Goal: Find specific page/section: Find specific page/section

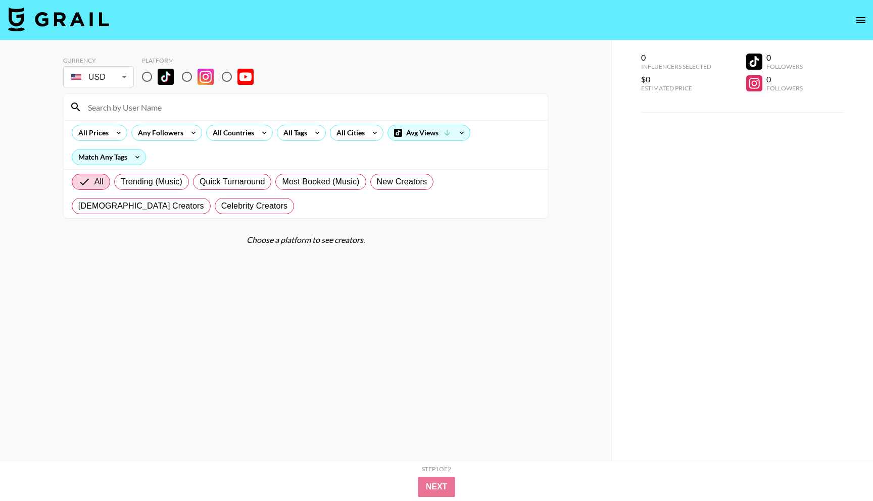
click at [153, 74] on input "radio" at bounding box center [146, 76] width 21 height 21
radio input "true"
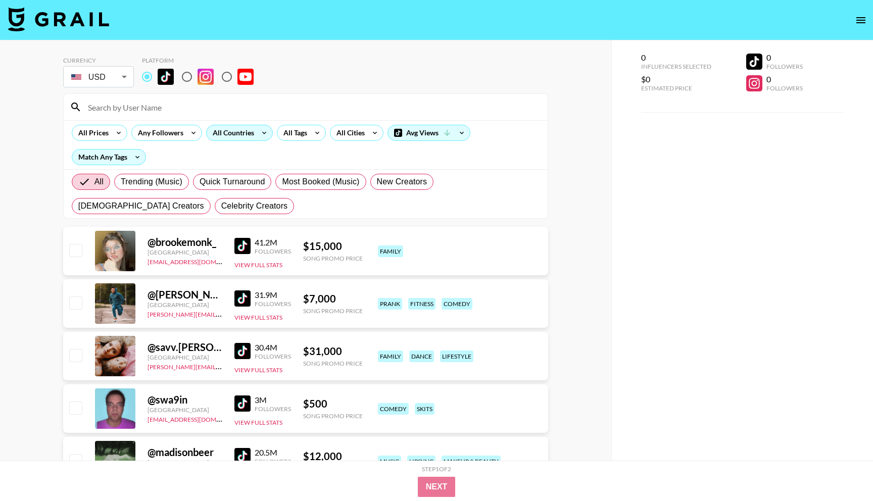
click at [247, 132] on div "All Countries" at bounding box center [232, 132] width 50 height 15
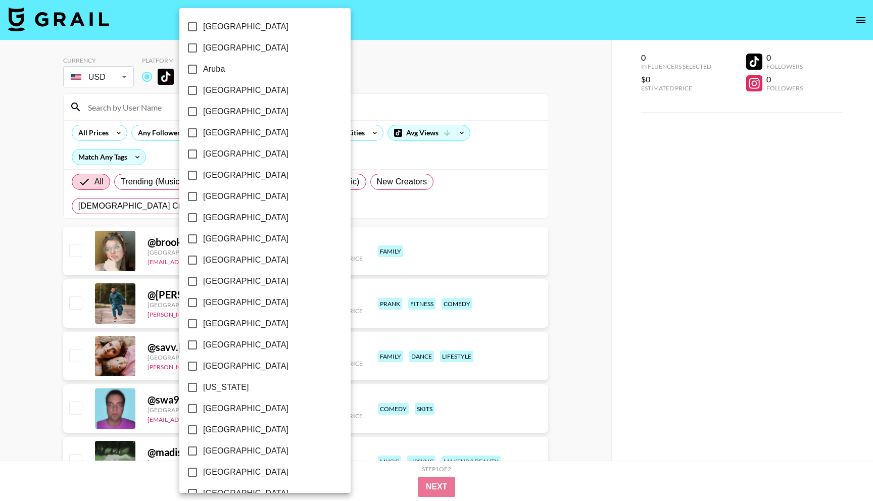
click at [325, 105] on div at bounding box center [436, 250] width 873 height 501
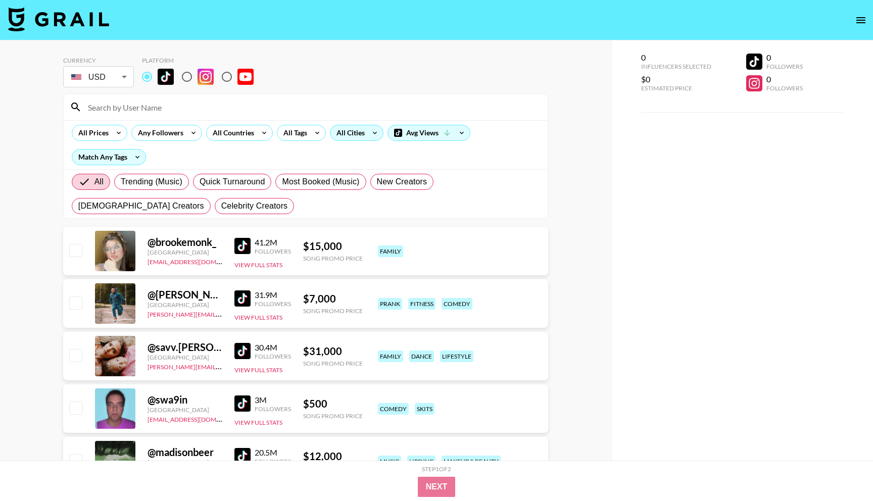
click at [348, 141] on div "All Cities" at bounding box center [357, 133] width 54 height 16
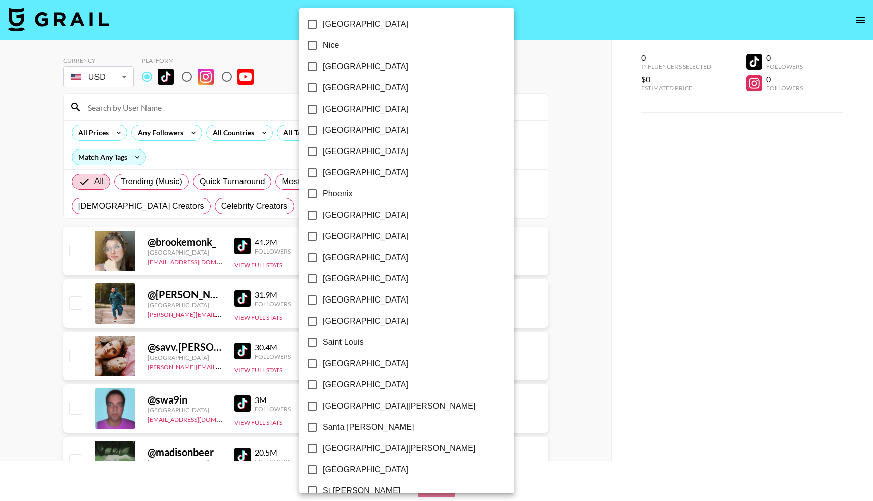
scroll to position [1120, 0]
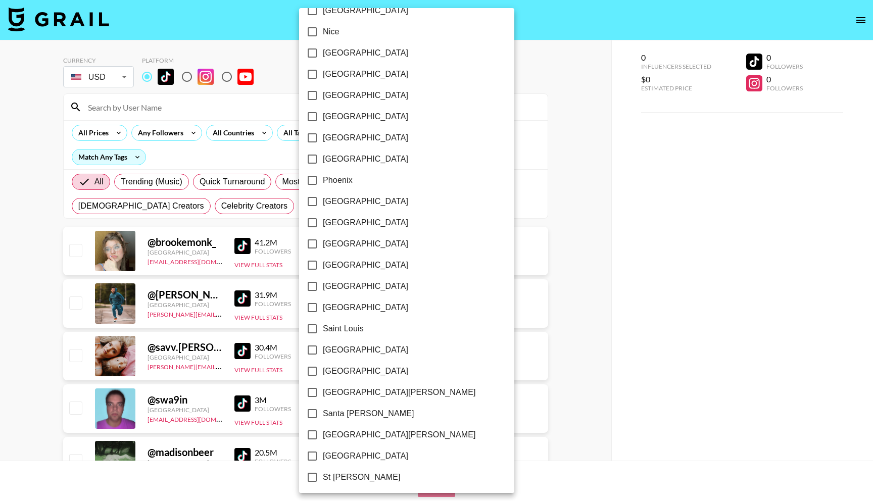
click at [314, 370] on input "[GEOGRAPHIC_DATA]" at bounding box center [312, 371] width 21 height 21
checkbox input "true"
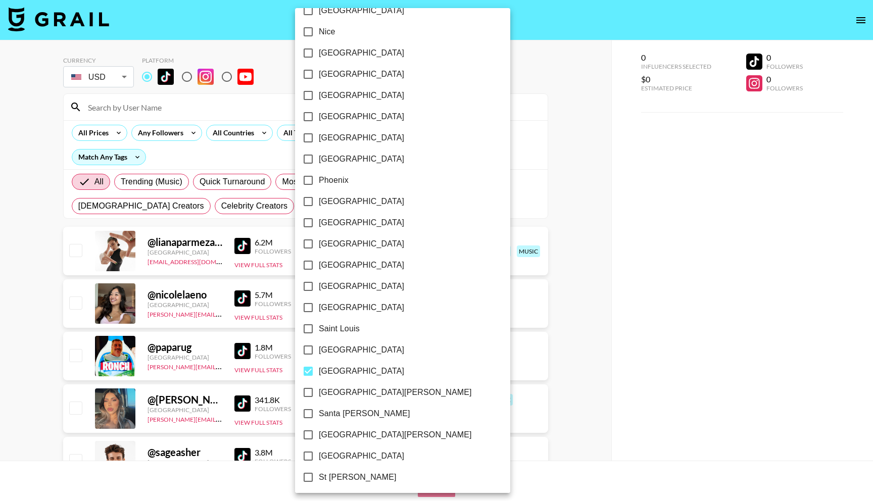
click at [540, 205] on div at bounding box center [436, 250] width 873 height 501
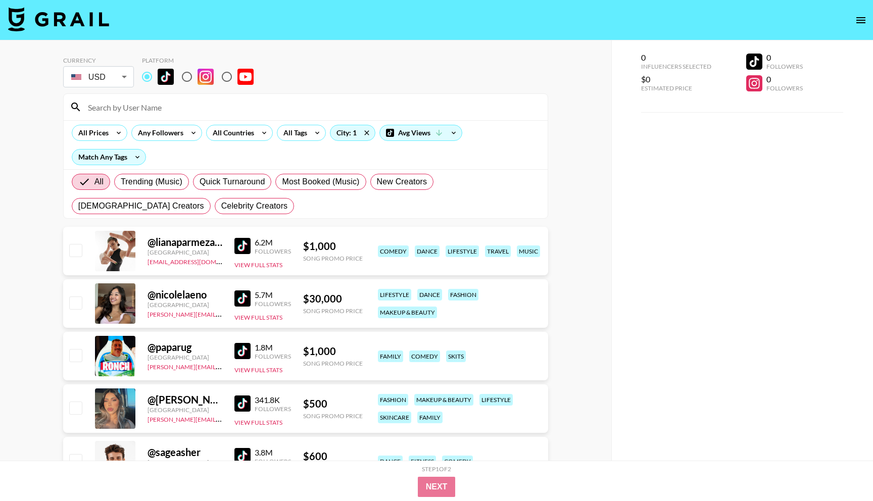
click at [237, 299] on img at bounding box center [243, 299] width 16 height 16
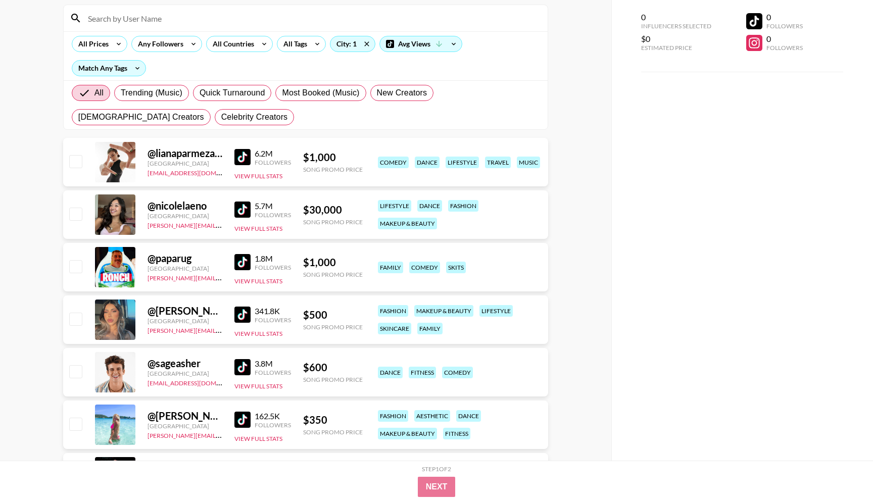
scroll to position [98, 0]
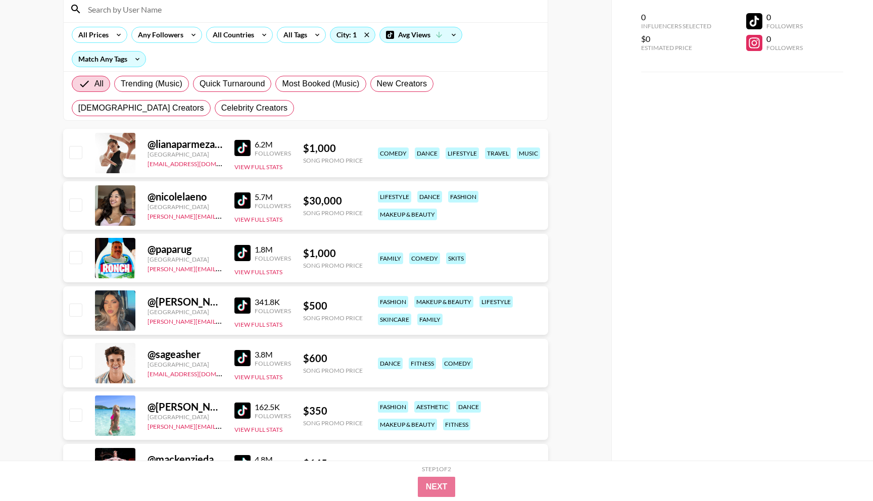
click at [244, 302] on img at bounding box center [243, 306] width 16 height 16
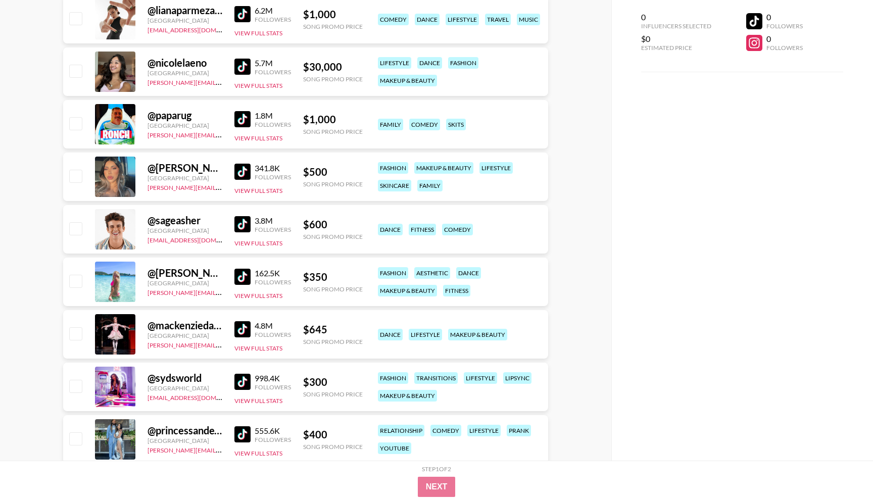
scroll to position [234, 0]
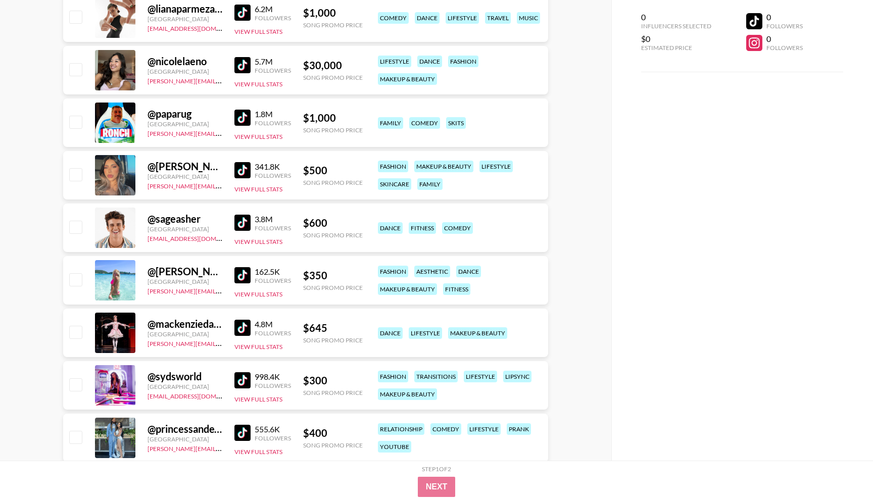
click at [240, 276] on img at bounding box center [243, 275] width 16 height 16
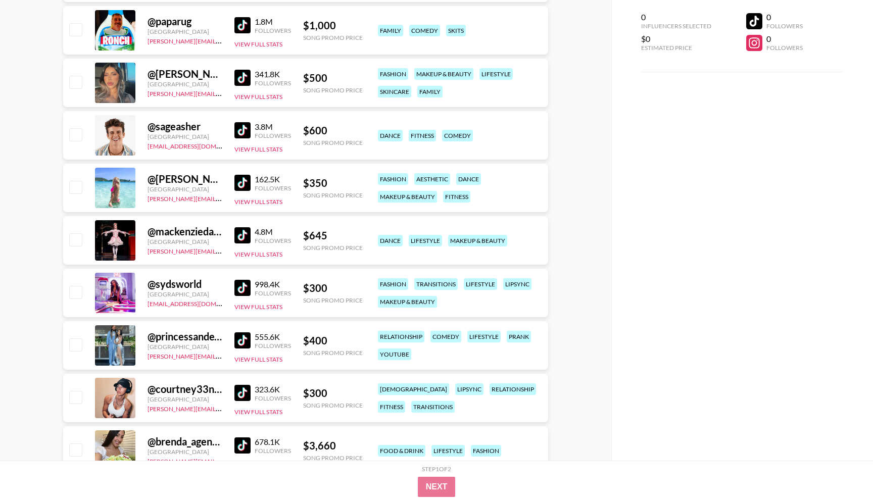
scroll to position [332, 0]
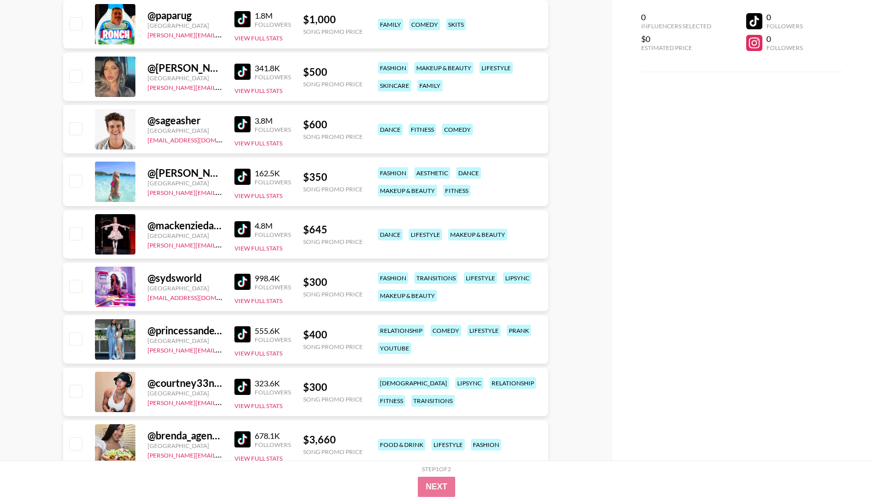
click at [241, 221] on img at bounding box center [243, 229] width 16 height 16
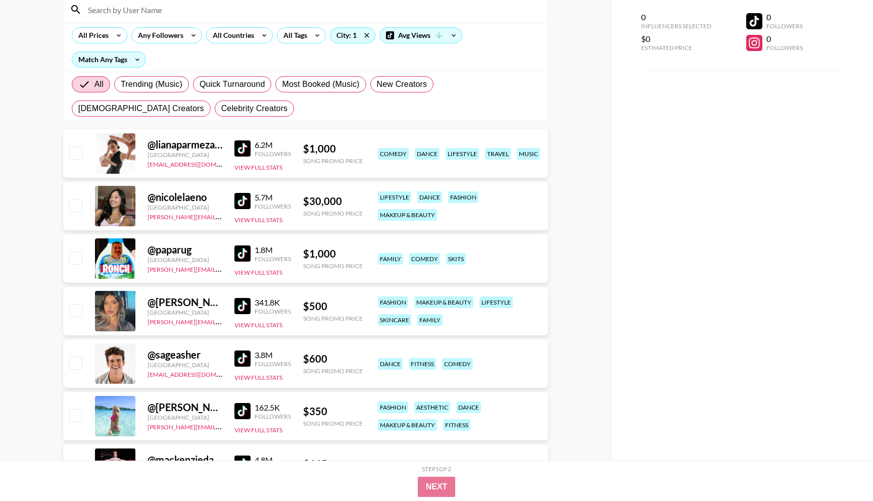
scroll to position [78, 0]
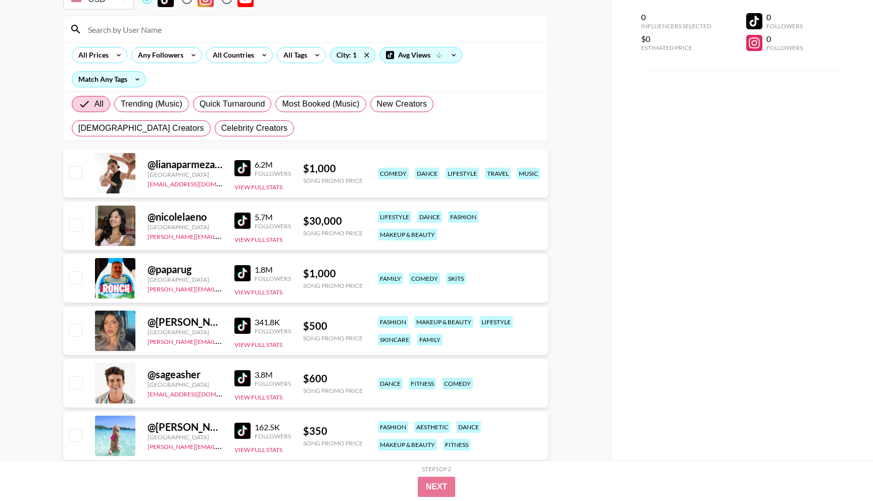
click at [240, 221] on img at bounding box center [243, 221] width 16 height 16
